Goal: Find specific page/section: Find specific page/section

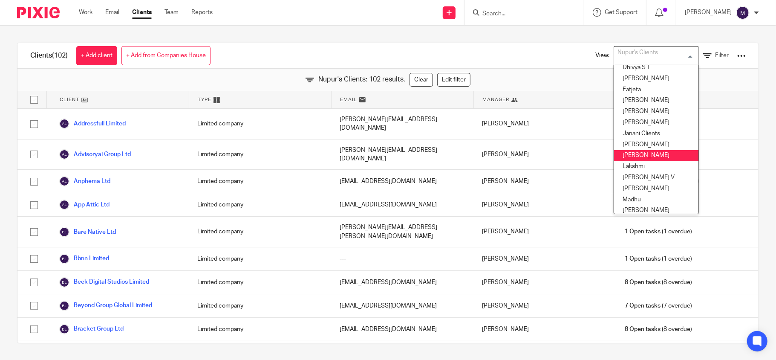
scroll to position [102, 0]
click at [633, 114] on li "Hely Patel" at bounding box center [656, 113] width 84 height 11
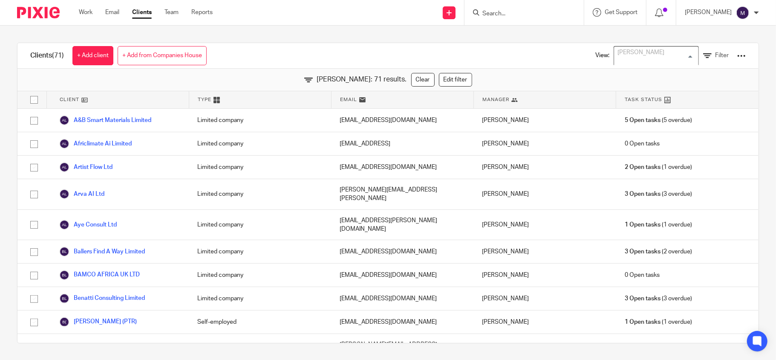
scroll to position [7, 0]
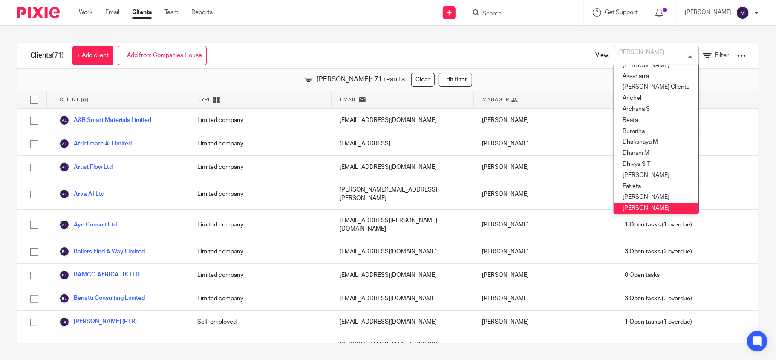
click at [486, 43] on div "Clients (71) + Add client + Add from Companies House View: Hely Patel Loading..…" at bounding box center [387, 56] width 741 height 26
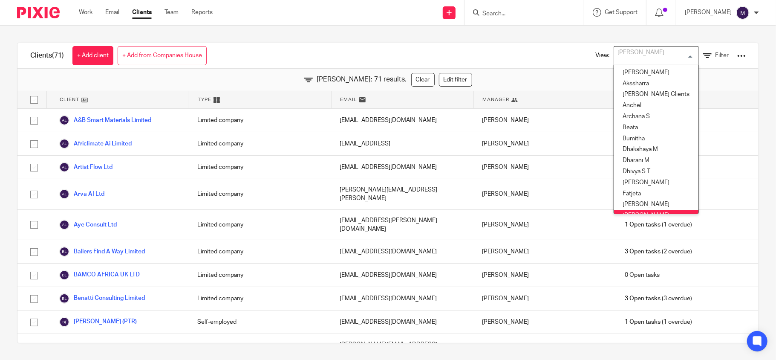
click at [621, 56] on div "[PERSON_NAME]" at bounding box center [654, 54] width 81 height 17
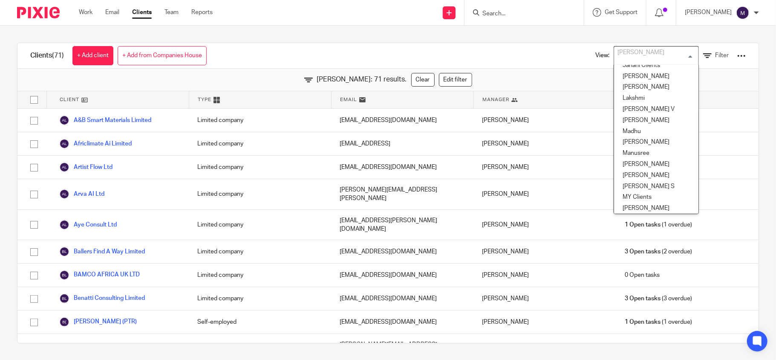
scroll to position [173, 0]
click at [633, 164] on li "Mithun" at bounding box center [656, 164] width 84 height 11
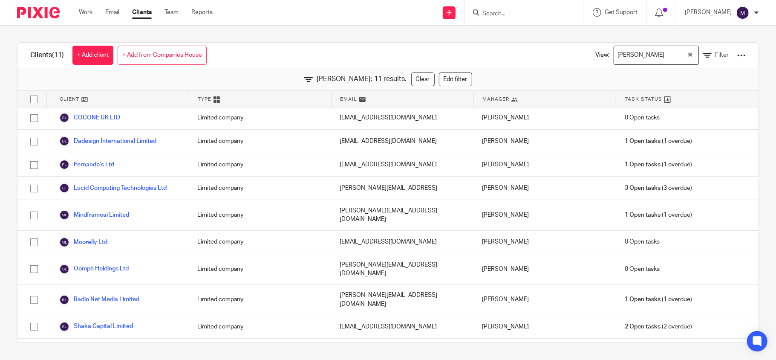
scroll to position [0, 0]
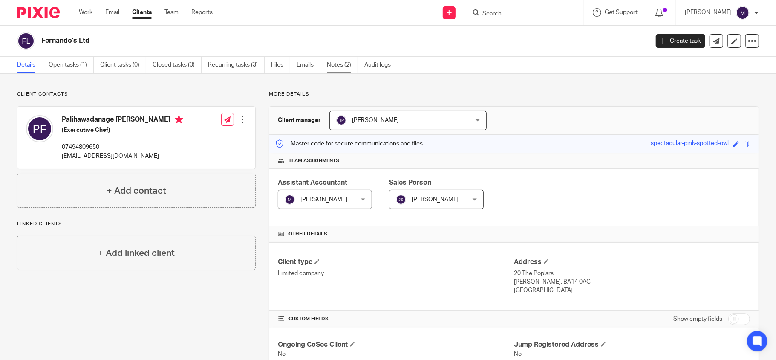
click at [340, 60] on link "Notes (2)" at bounding box center [342, 65] width 31 height 17
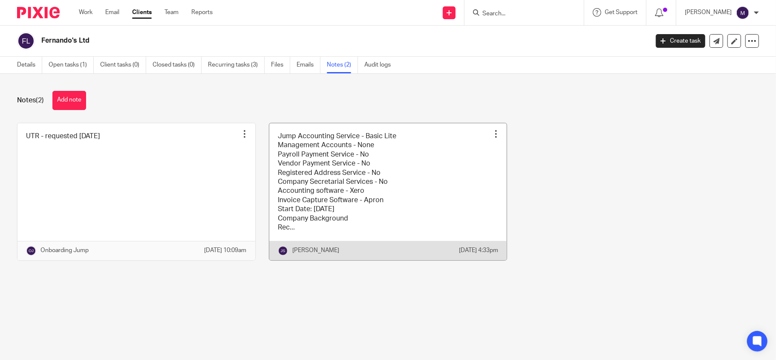
click at [306, 197] on link at bounding box center [388, 191] width 238 height 137
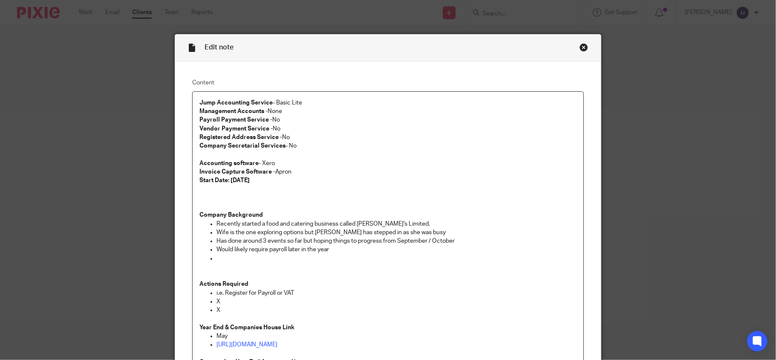
click at [580, 48] on div "Close this dialog window" at bounding box center [584, 47] width 9 height 9
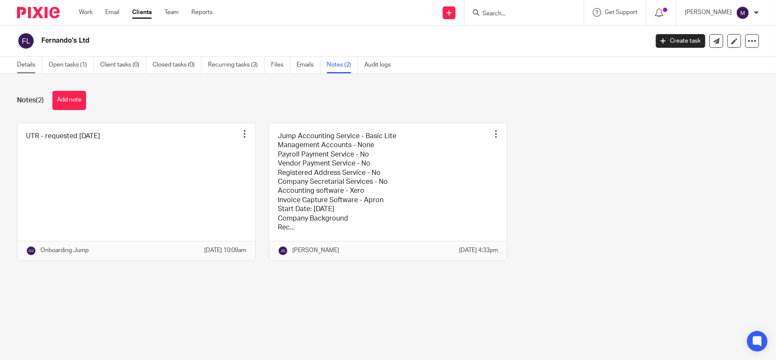
click at [19, 67] on link "Details" at bounding box center [29, 65] width 25 height 17
